Goal: Consume media (video, audio)

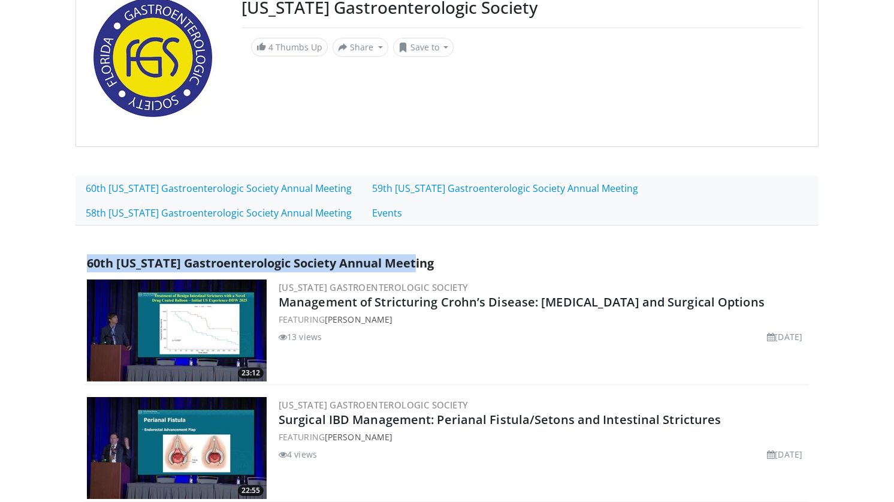
scroll to position [293, 0]
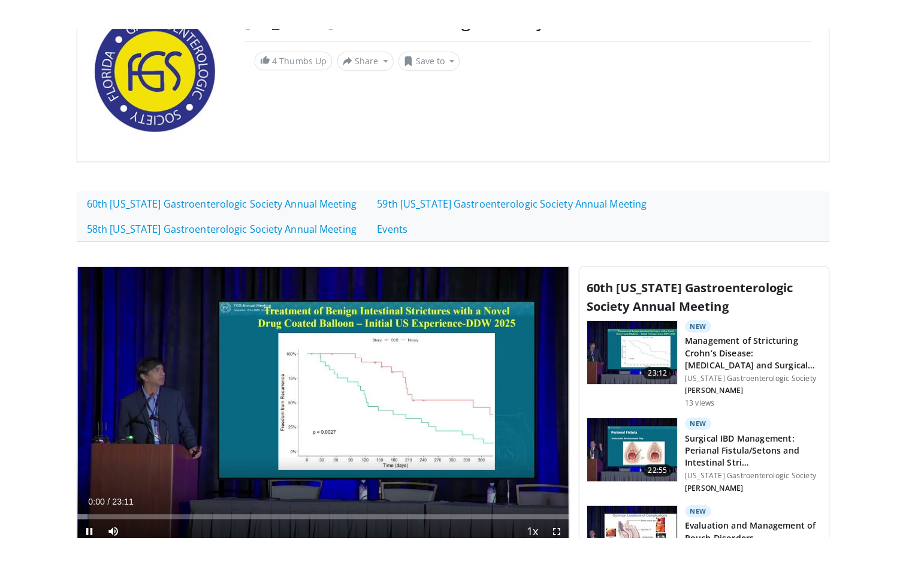
scroll to position [288, 0]
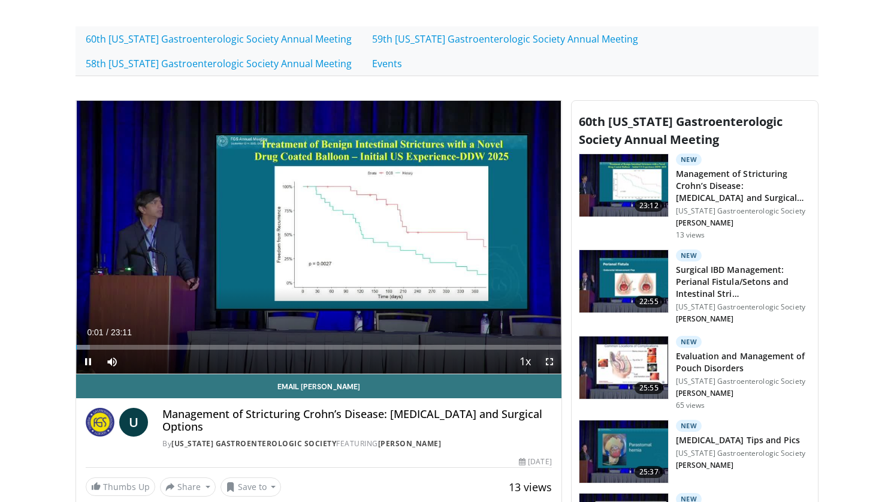
click at [549, 364] on span "Video Player" at bounding box center [550, 361] width 24 height 24
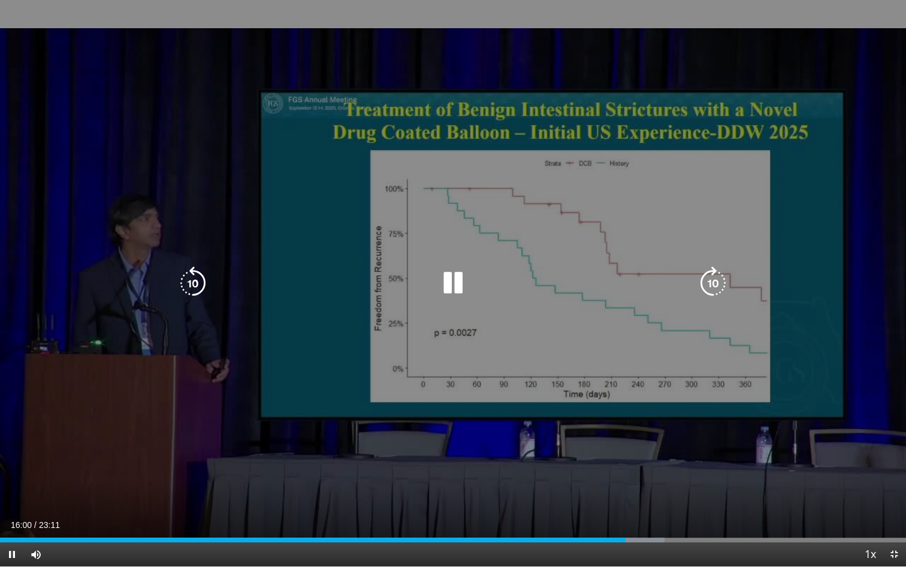
click at [456, 285] on icon "Video Player" at bounding box center [453, 283] width 34 height 34
